Goal: Task Accomplishment & Management: Manage account settings

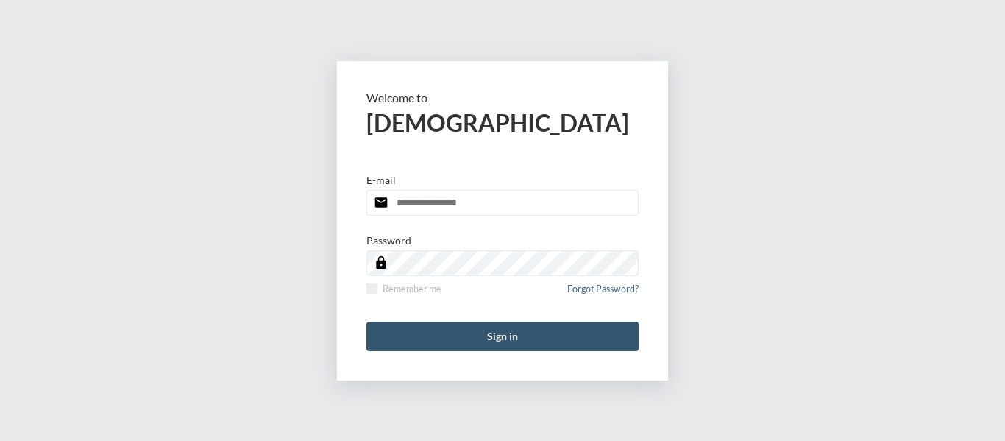
type input "**********"
click at [509, 337] on button "Sign in" at bounding box center [503, 336] width 272 height 29
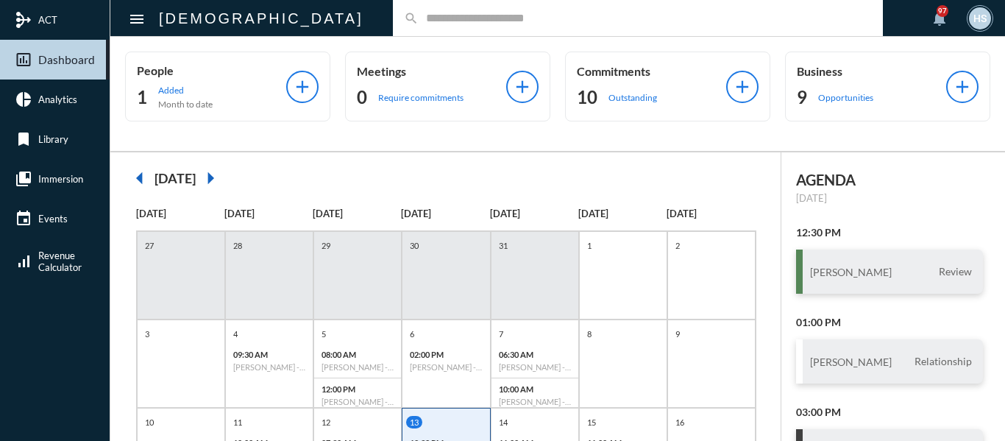
click at [419, 13] on input "text" at bounding box center [645, 18] width 453 height 13
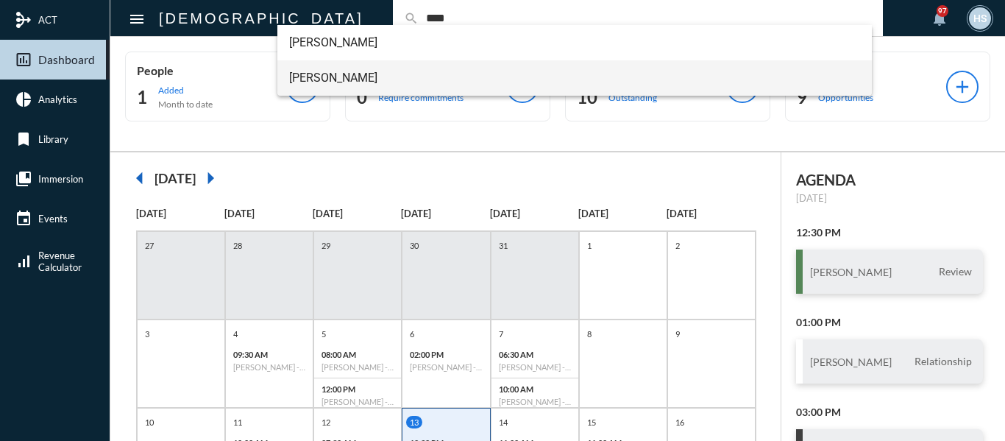
type input "****"
click at [308, 74] on span "[PERSON_NAME]" at bounding box center [575, 77] width 572 height 35
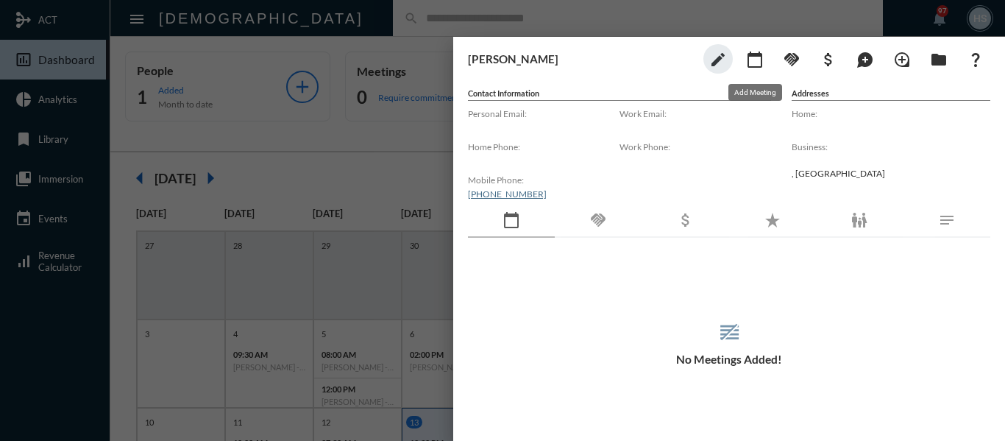
click at [749, 63] on mat-icon "calendar_today" at bounding box center [755, 60] width 18 height 18
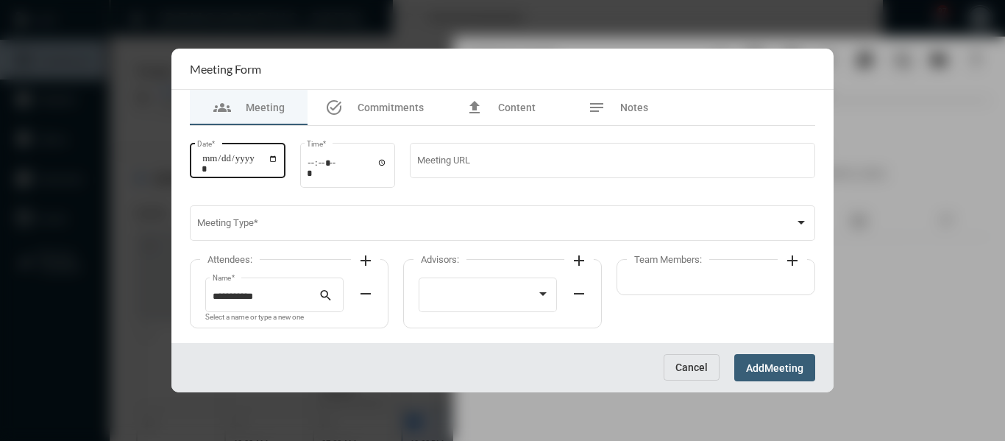
click at [278, 160] on input "Date *" at bounding box center [240, 163] width 77 height 21
type input "**********"
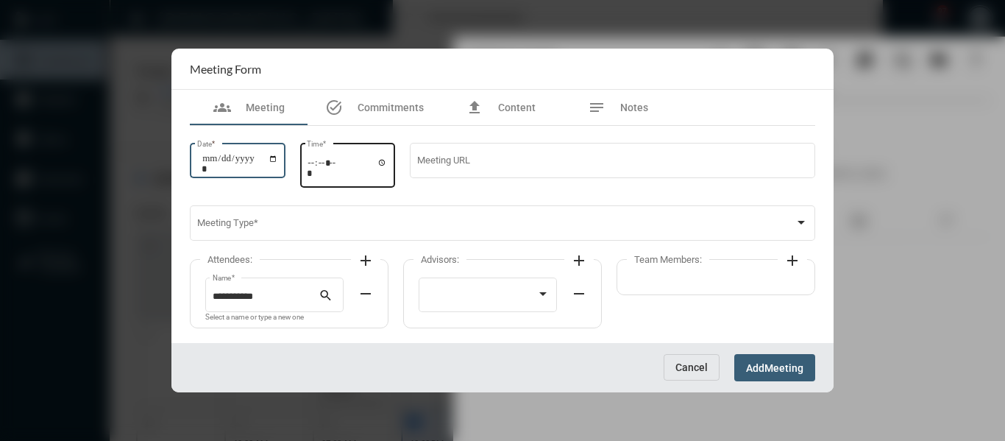
click at [387, 163] on input "Time *" at bounding box center [347, 167] width 81 height 21
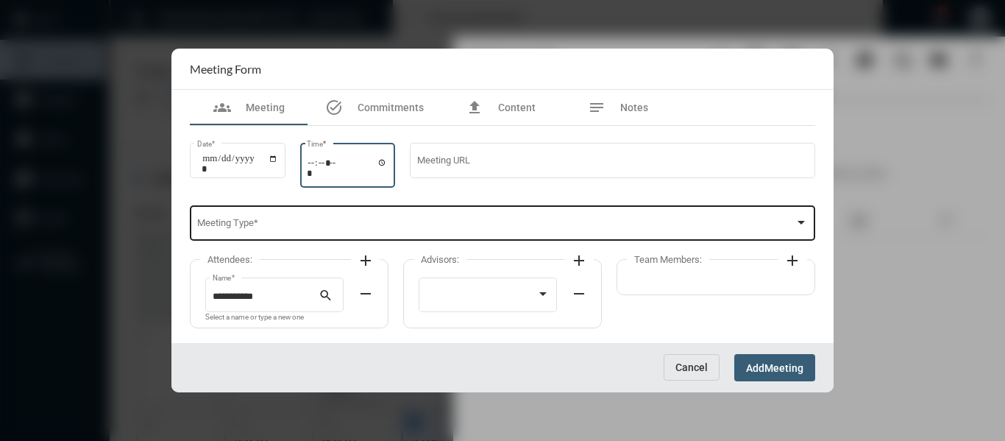
type input "*****"
click at [493, 218] on div "Meeting Type *" at bounding box center [503, 222] width 612 height 38
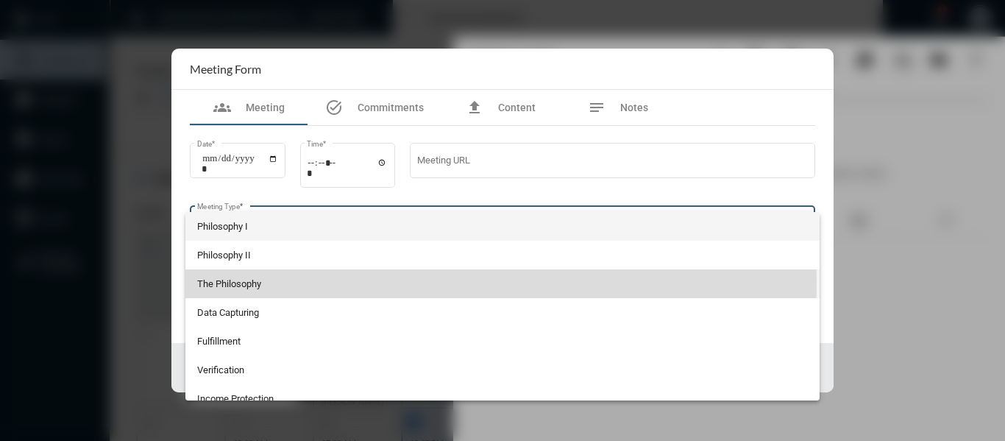
click at [213, 282] on span "The Philosophy" at bounding box center [503, 283] width 612 height 29
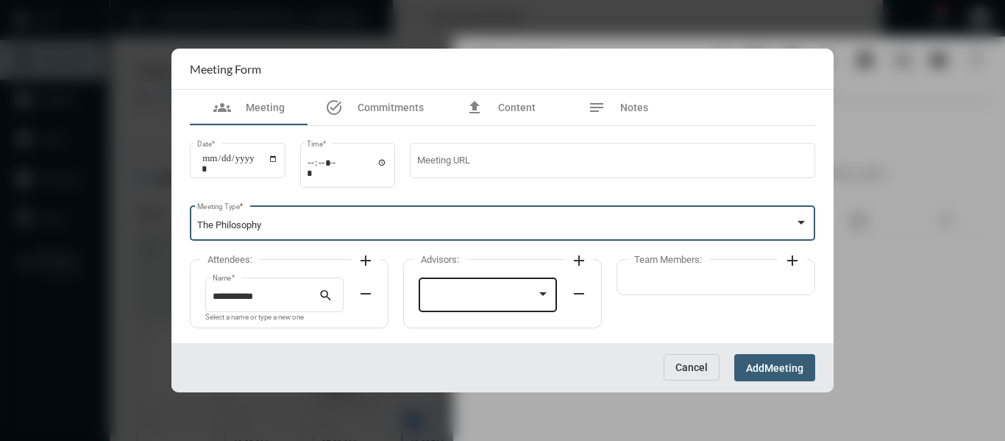
click at [475, 291] on div at bounding box center [481, 296] width 111 height 11
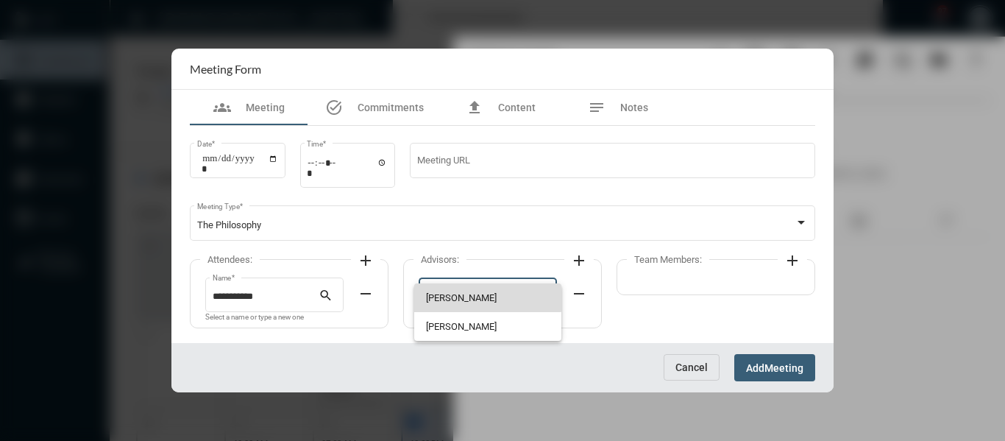
click at [450, 293] on span "[PERSON_NAME]" at bounding box center [488, 297] width 124 height 29
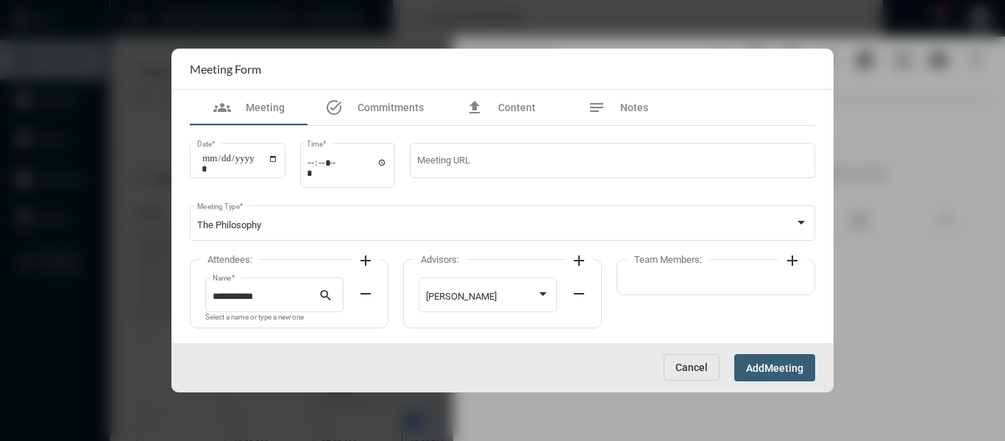
click at [791, 261] on mat-icon "add" at bounding box center [793, 261] width 18 height 18
click at [690, 306] on div at bounding box center [702, 294] width 124 height 38
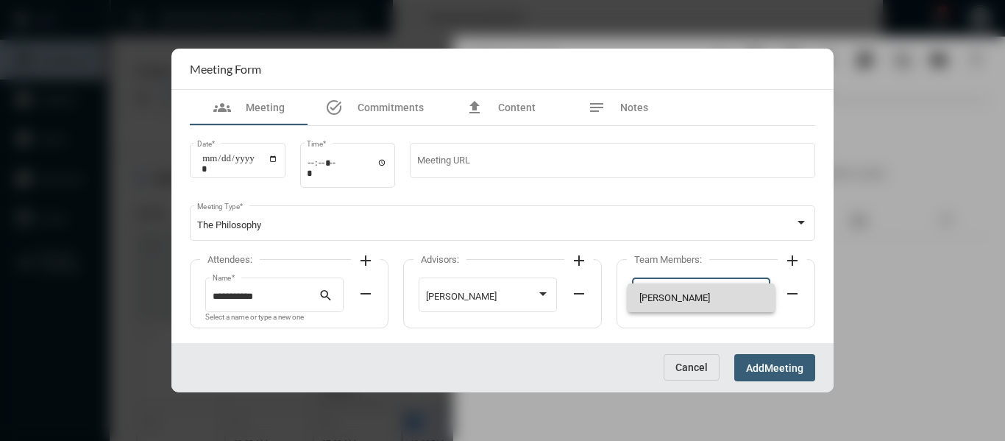
click at [654, 294] on span "[PERSON_NAME]" at bounding box center [702, 297] width 124 height 29
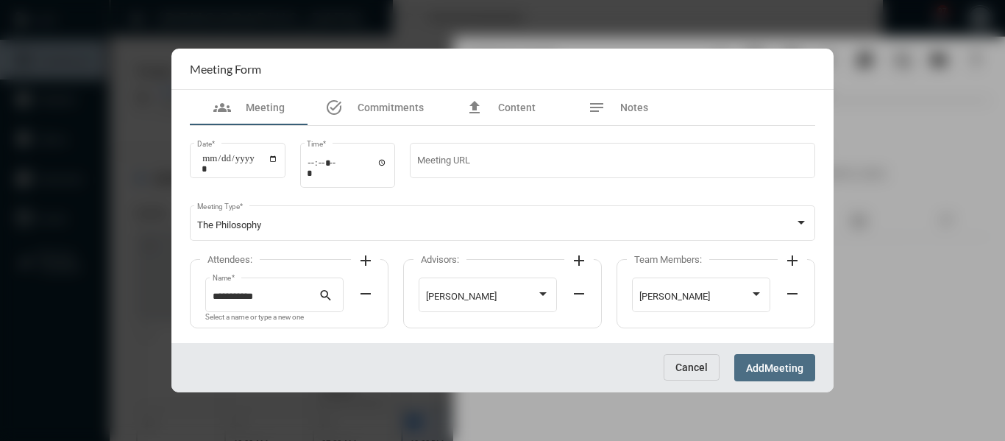
click at [793, 364] on span "Meeting" at bounding box center [784, 368] width 39 height 12
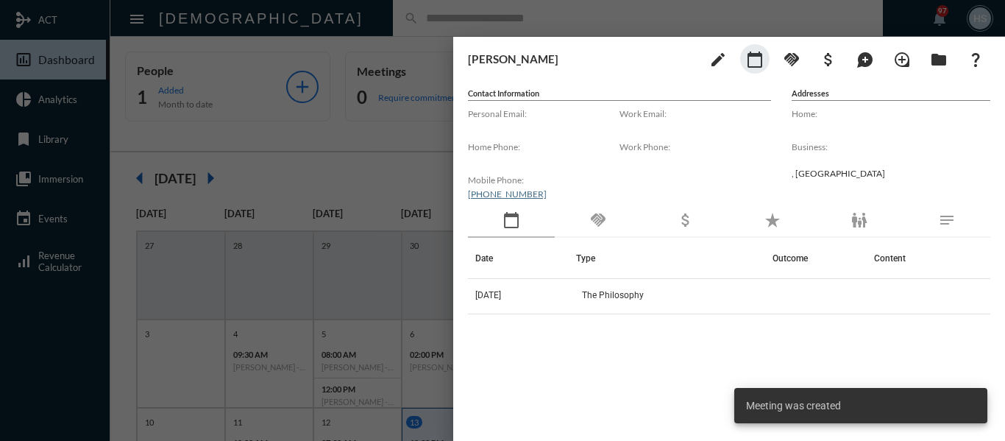
click at [389, 158] on div at bounding box center [502, 220] width 1005 height 441
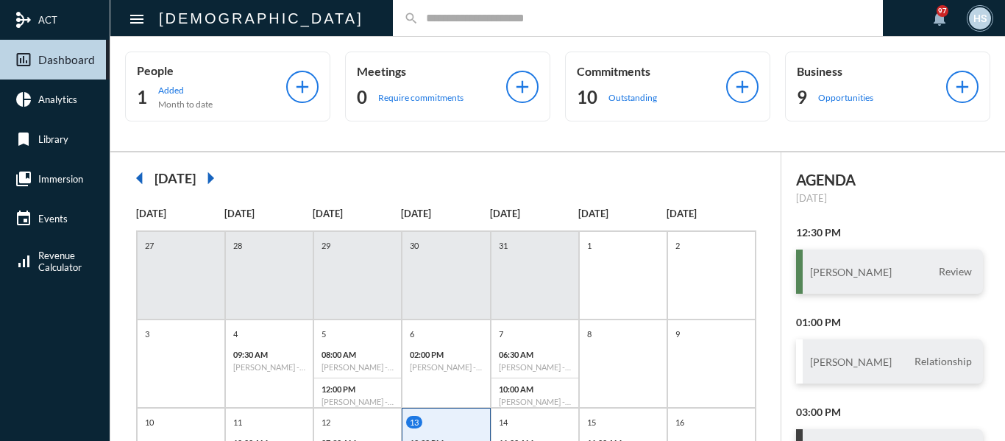
click at [450, 23] on input "text" at bounding box center [645, 18] width 453 height 13
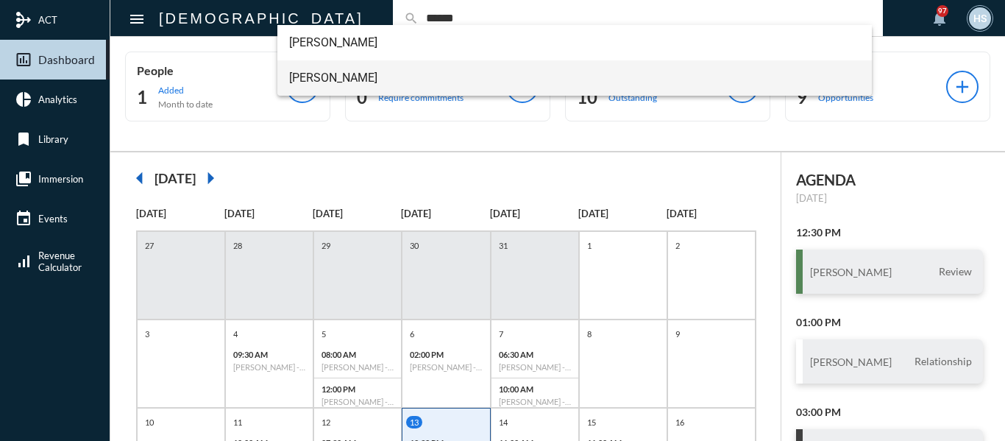
type input "******"
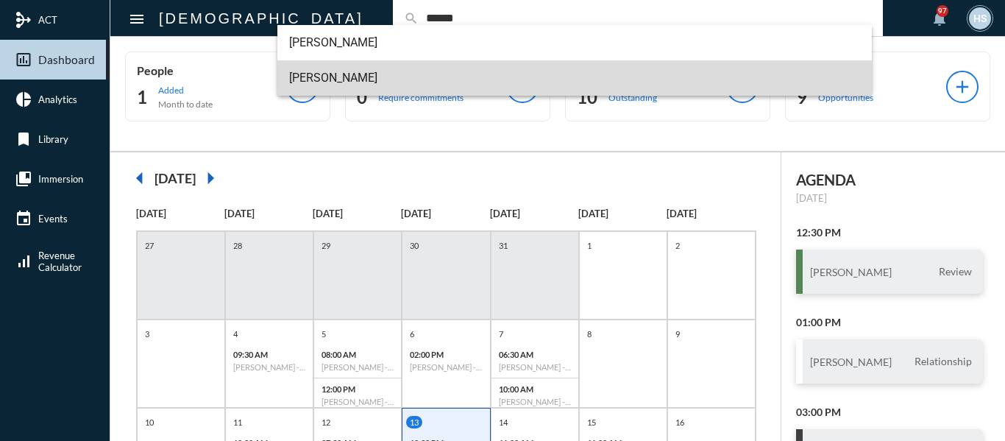
click at [326, 74] on span "[PERSON_NAME]" at bounding box center [575, 77] width 572 height 35
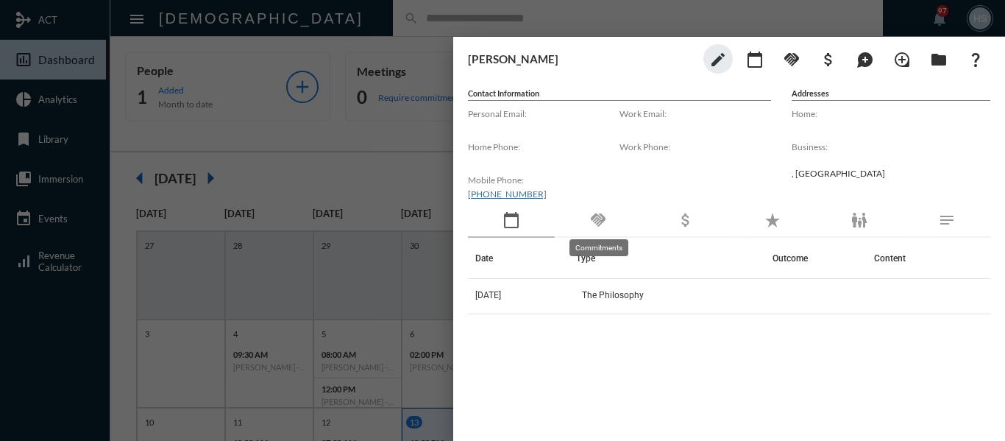
click at [603, 219] on mat-icon "handshake" at bounding box center [599, 220] width 18 height 18
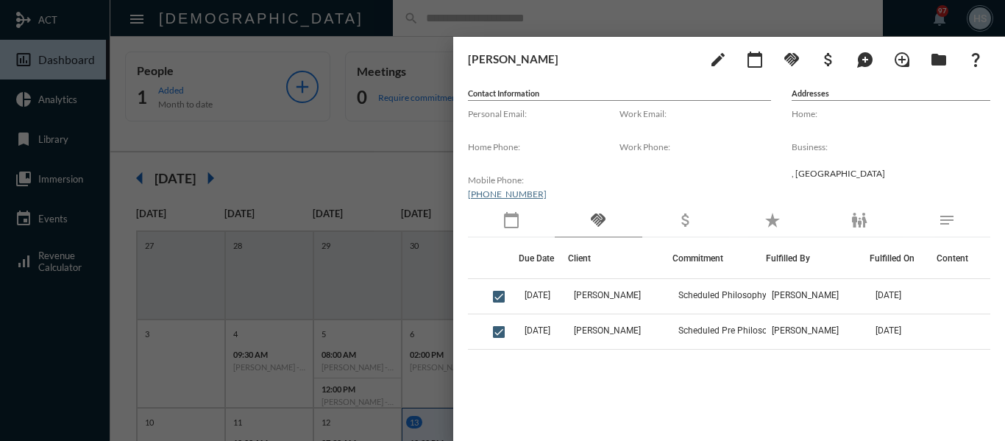
click at [397, 144] on div at bounding box center [502, 220] width 1005 height 441
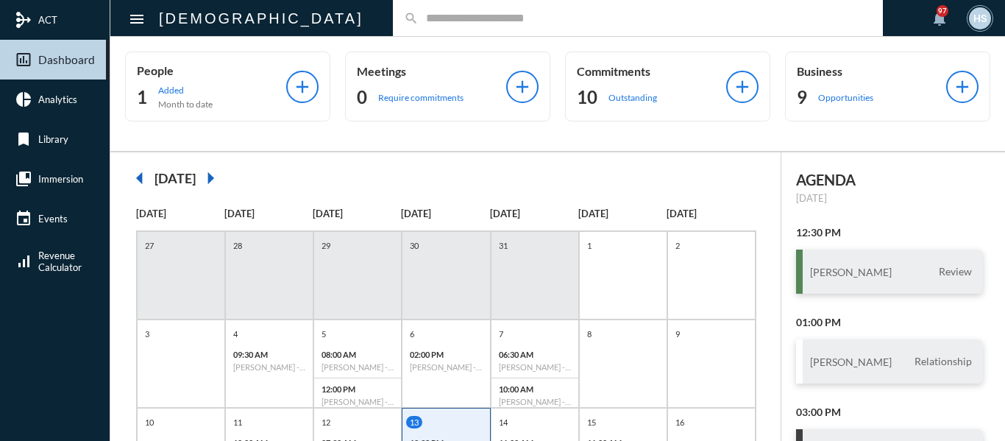
click at [422, 20] on input "text" at bounding box center [645, 18] width 453 height 13
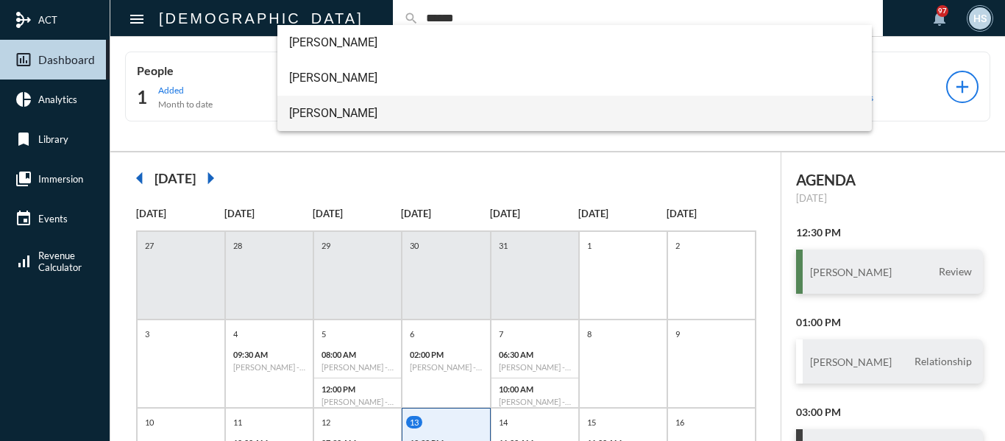
type input "******"
click at [324, 111] on span "[PERSON_NAME]" at bounding box center [575, 113] width 572 height 35
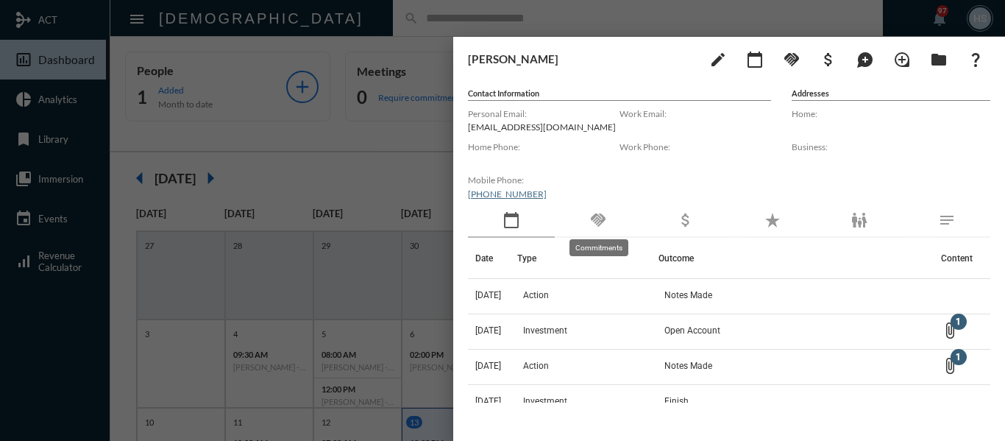
click at [595, 219] on mat-icon "handshake" at bounding box center [599, 220] width 18 height 18
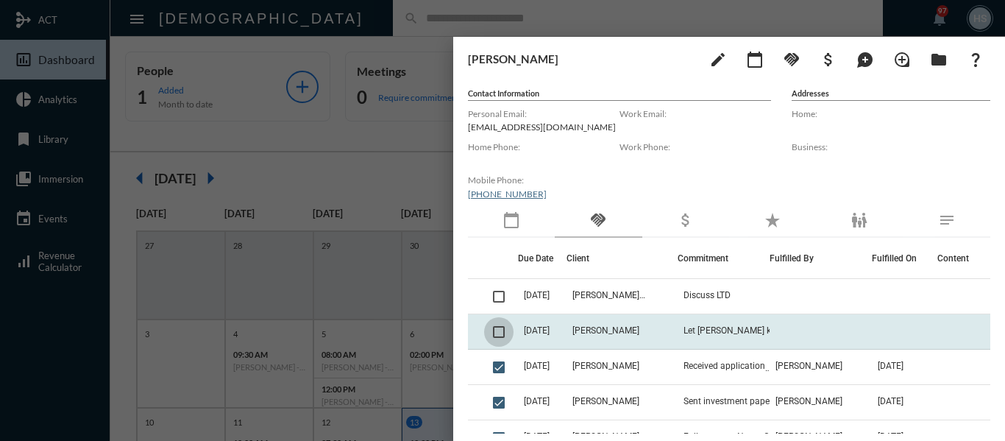
click at [495, 333] on span at bounding box center [499, 332] width 12 height 12
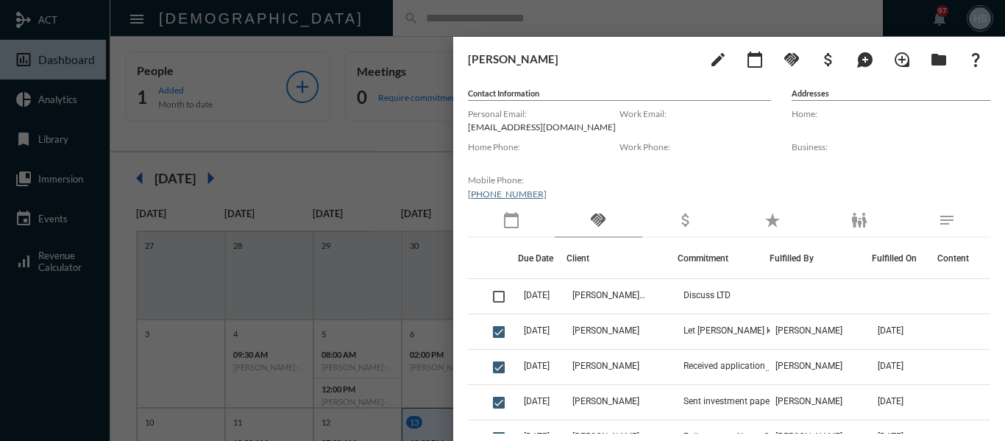
click at [417, 171] on div at bounding box center [502, 220] width 1005 height 441
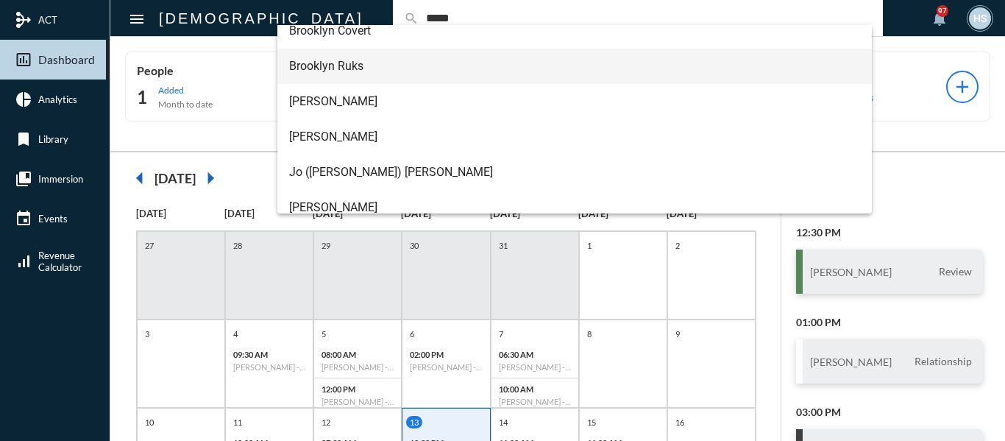
scroll to position [94, 0]
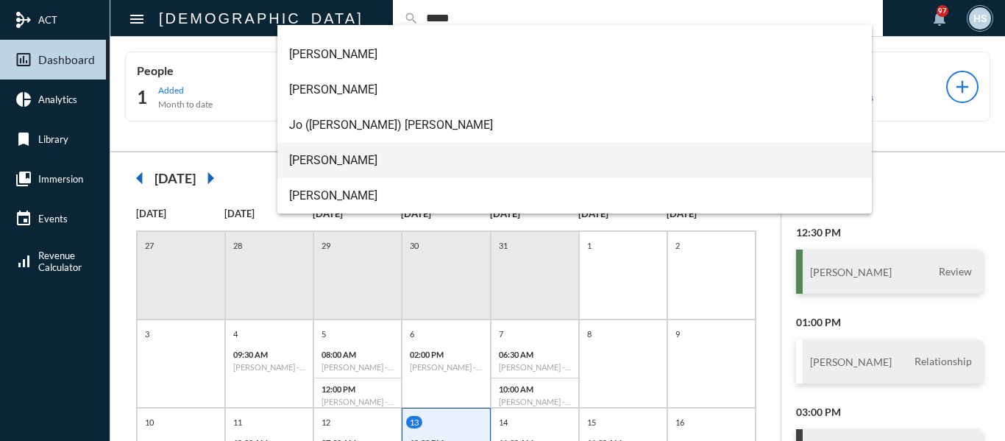
type input "*****"
click at [353, 152] on span "[PERSON_NAME]" at bounding box center [575, 160] width 572 height 35
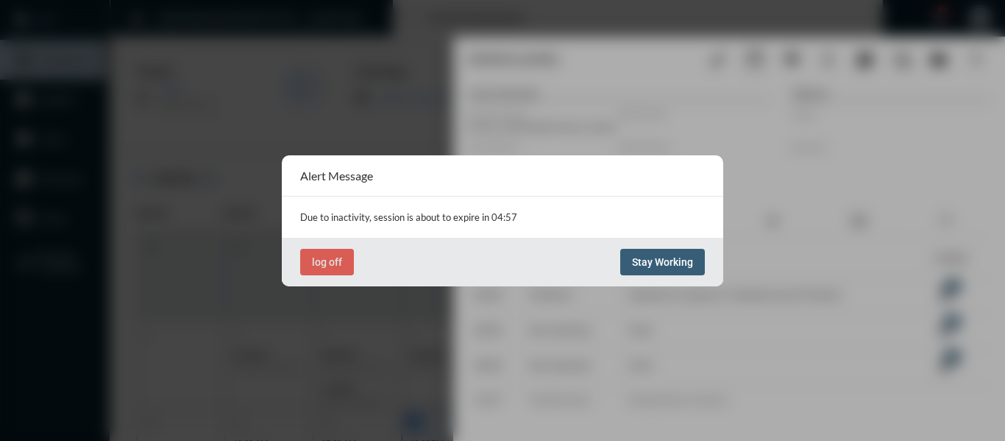
click at [673, 254] on button "Stay Working" at bounding box center [662, 262] width 85 height 26
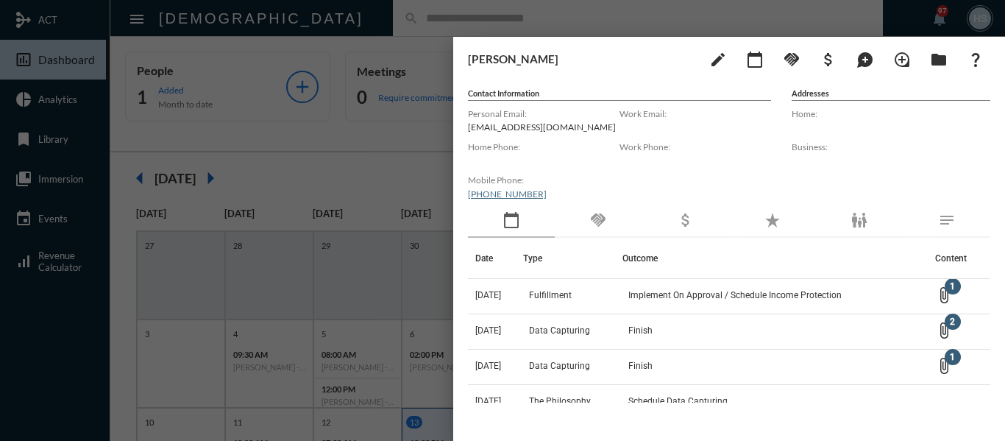
click at [395, 138] on div at bounding box center [502, 220] width 1005 height 441
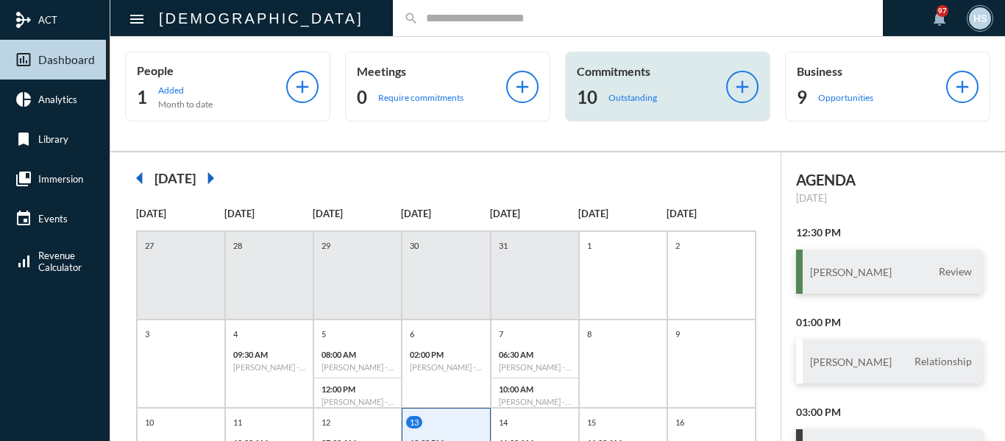
click at [627, 93] on p "Outstanding" at bounding box center [633, 97] width 49 height 11
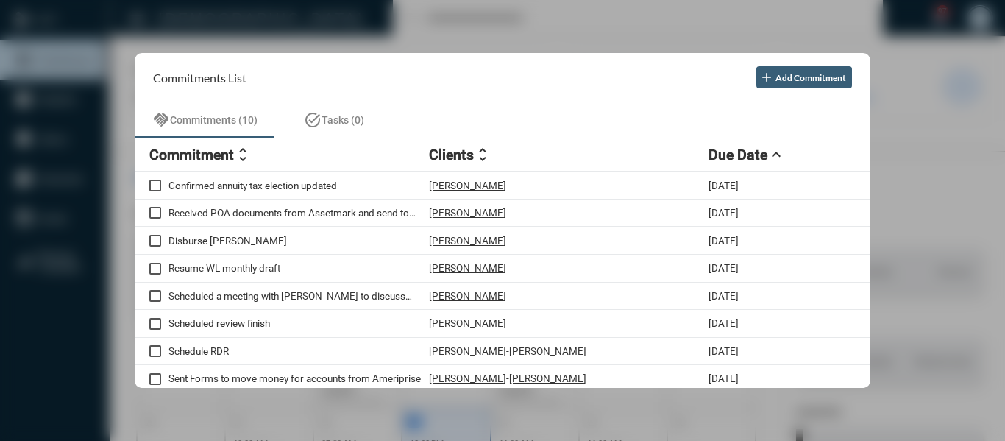
click at [503, 15] on div at bounding box center [502, 220] width 1005 height 441
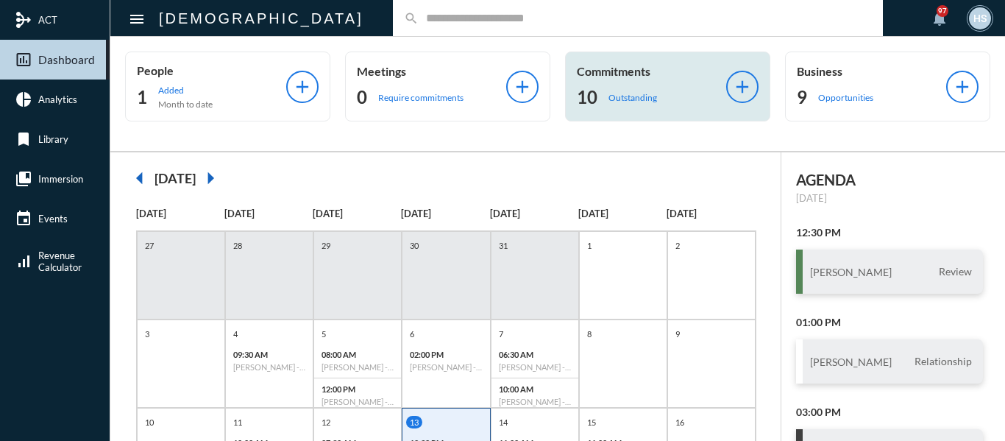
click at [618, 96] on p "Outstanding" at bounding box center [633, 97] width 49 height 11
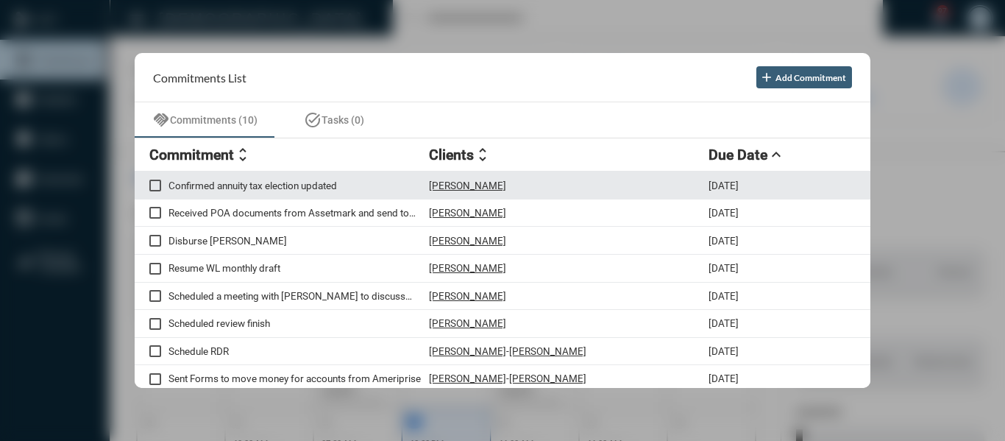
click at [156, 185] on span at bounding box center [155, 186] width 12 height 12
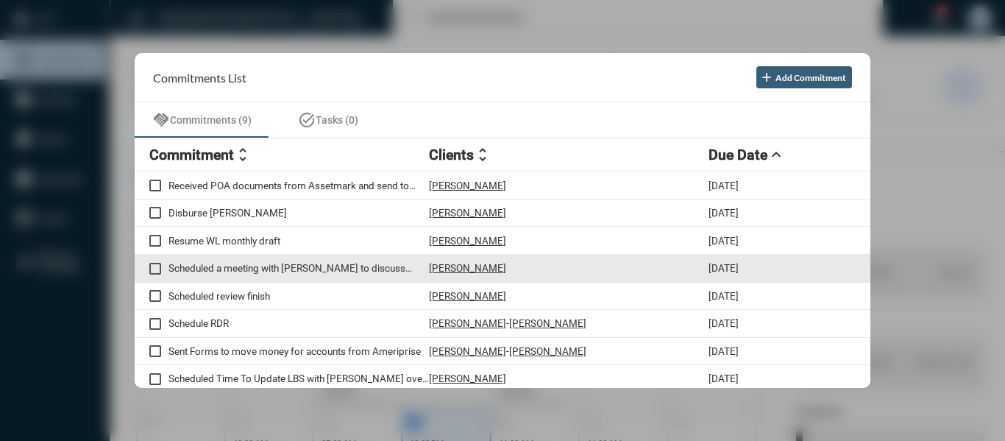
click at [482, 269] on p "[PERSON_NAME]" at bounding box center [467, 268] width 77 height 12
